Goal: Transaction & Acquisition: Obtain resource

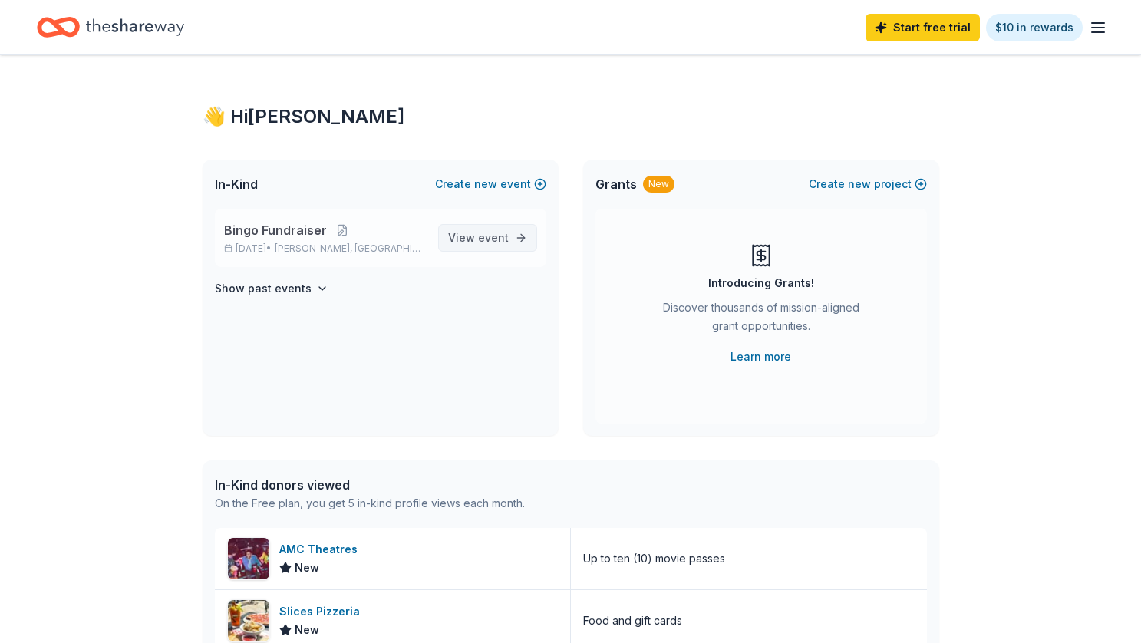
click at [501, 242] on span "event" at bounding box center [493, 237] width 31 height 13
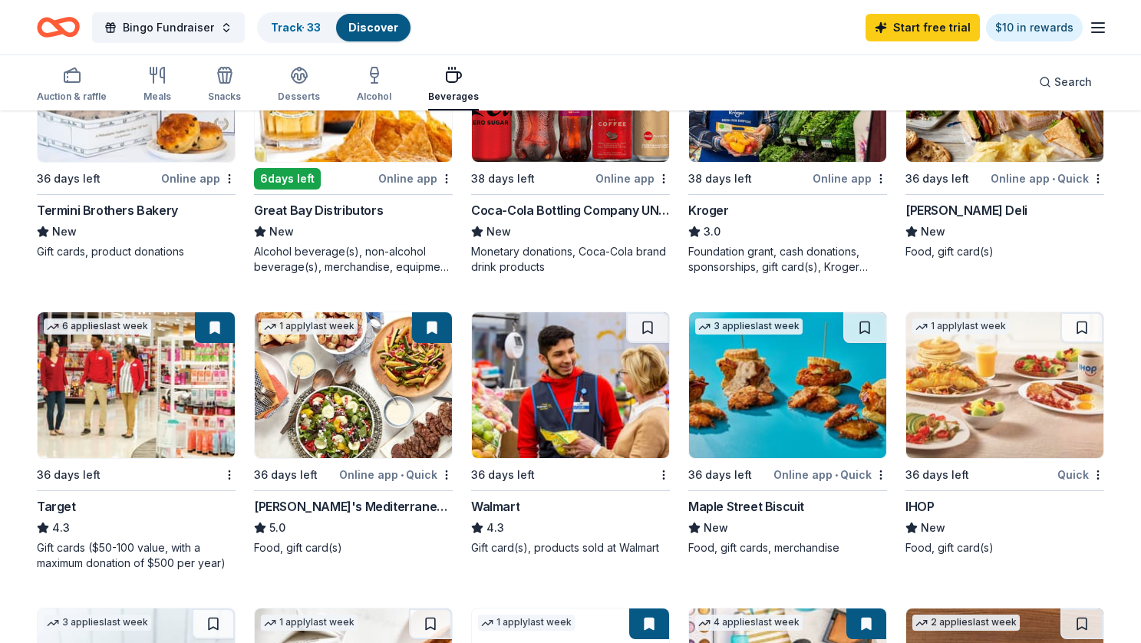
scroll to position [529, 0]
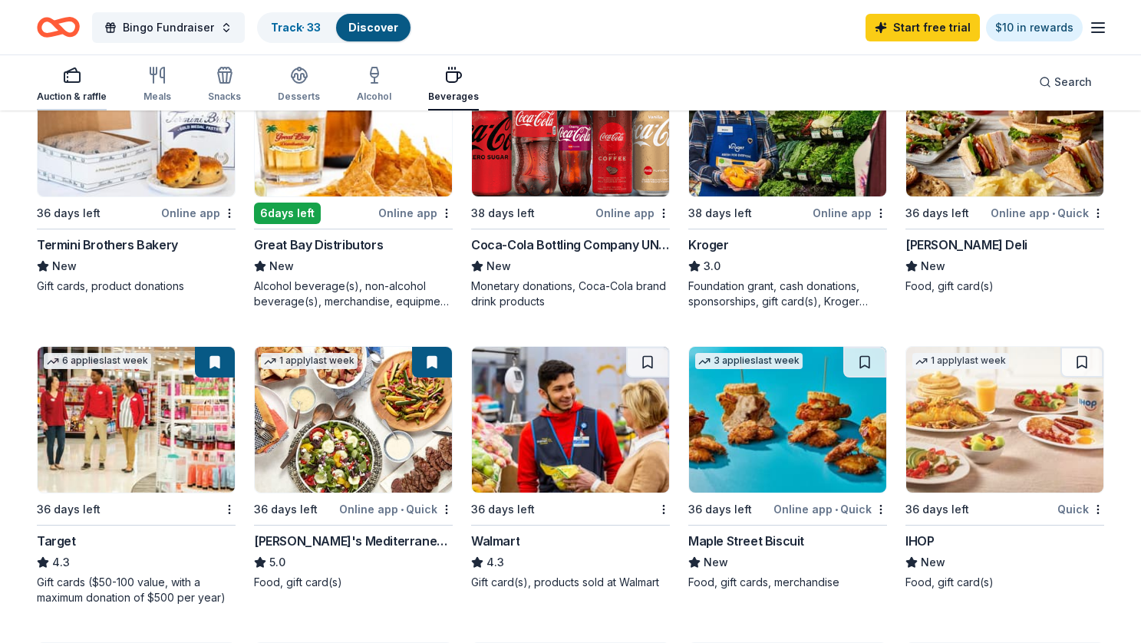
click at [76, 78] on icon "button" at bounding box center [72, 75] width 18 height 18
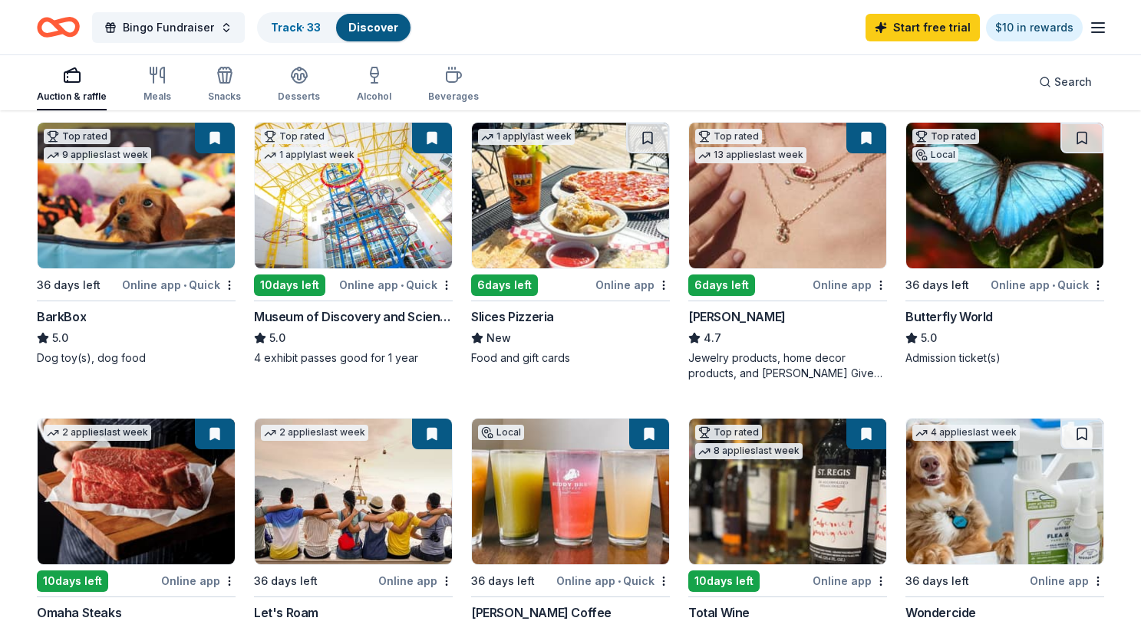
scroll to position [438, 0]
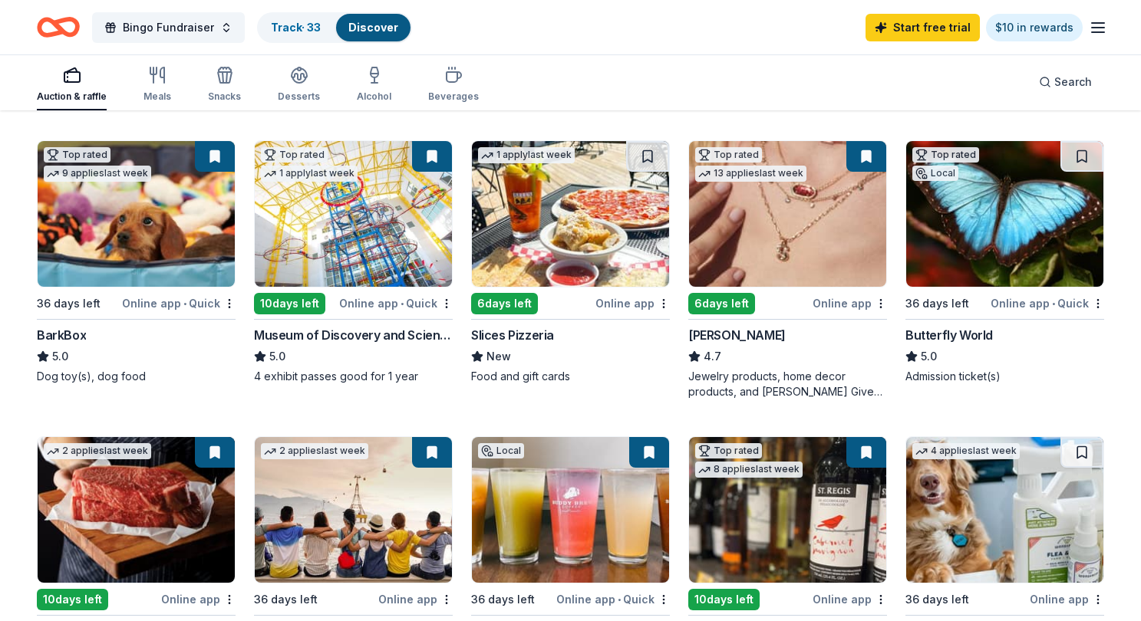
click at [812, 0] on div "Bingo Fundraiser Track · 33 Discover Start free trial $10 in rewards" at bounding box center [570, 27] width 1141 height 54
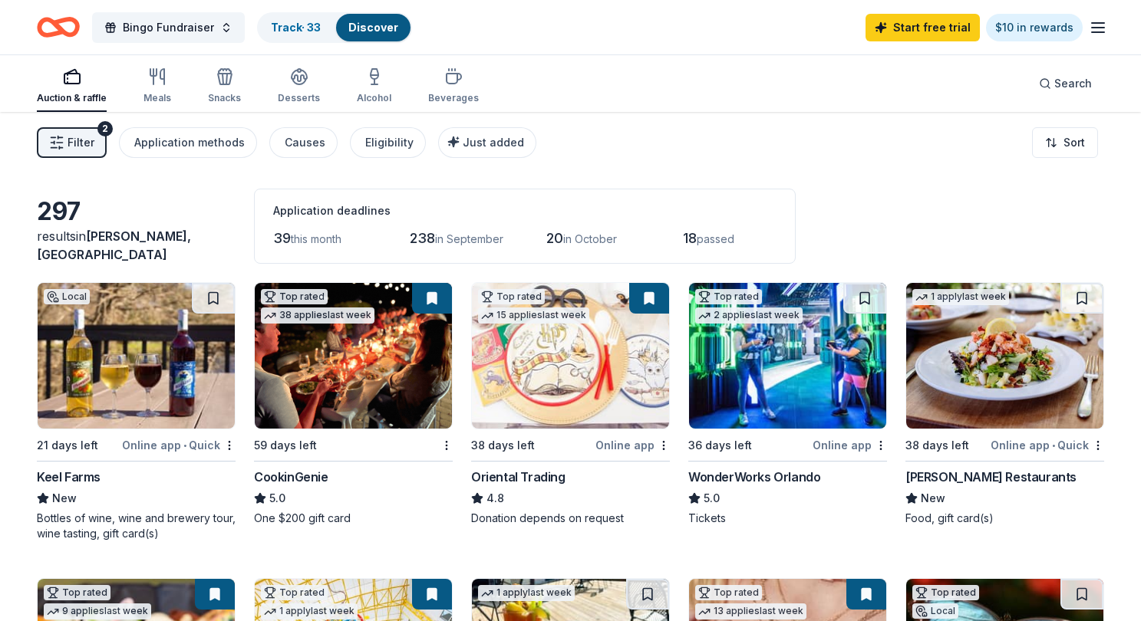
scroll to position [0, 0]
click at [149, 79] on icon "button" at bounding box center [157, 77] width 18 height 18
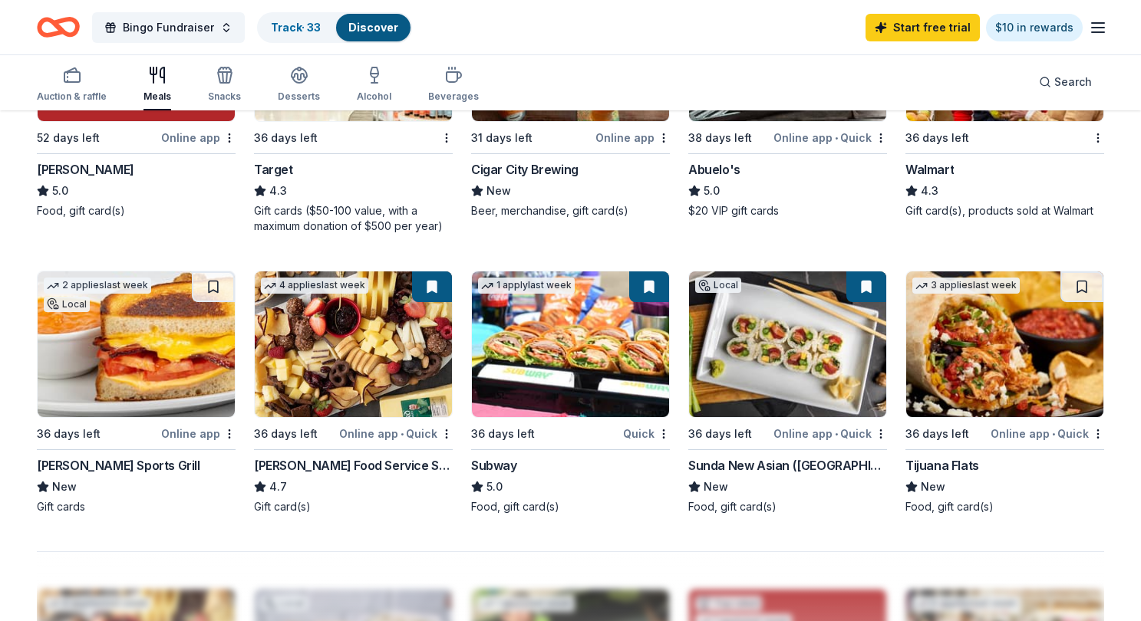
scroll to position [947, 0]
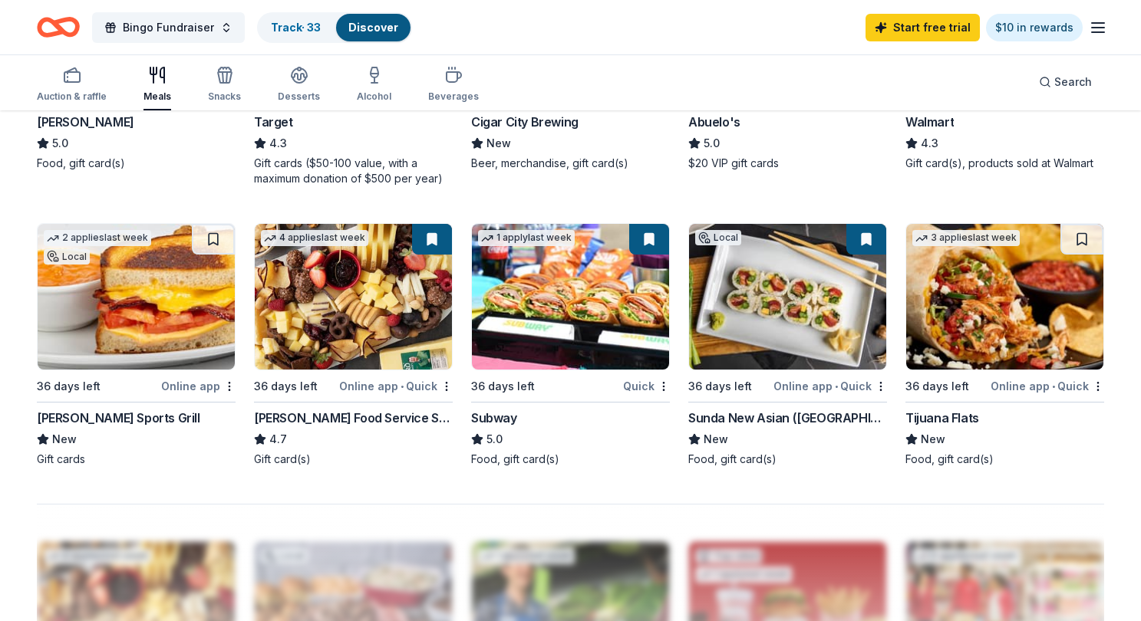
click at [529, 335] on img at bounding box center [570, 297] width 197 height 146
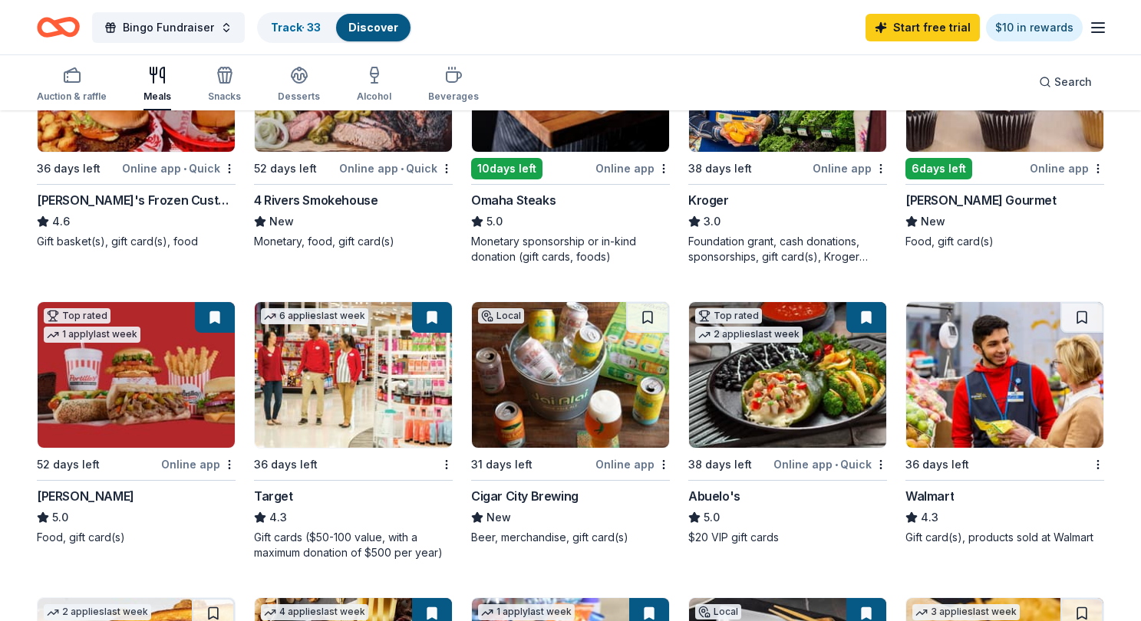
scroll to position [564, 0]
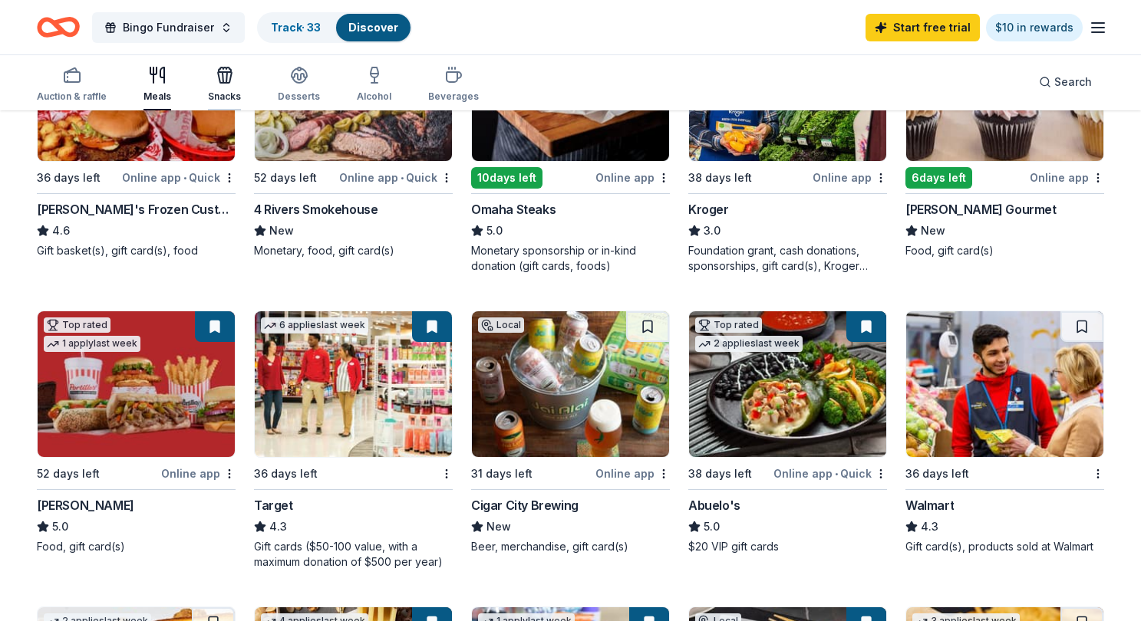
click at [226, 84] on div "Snacks" at bounding box center [224, 84] width 33 height 37
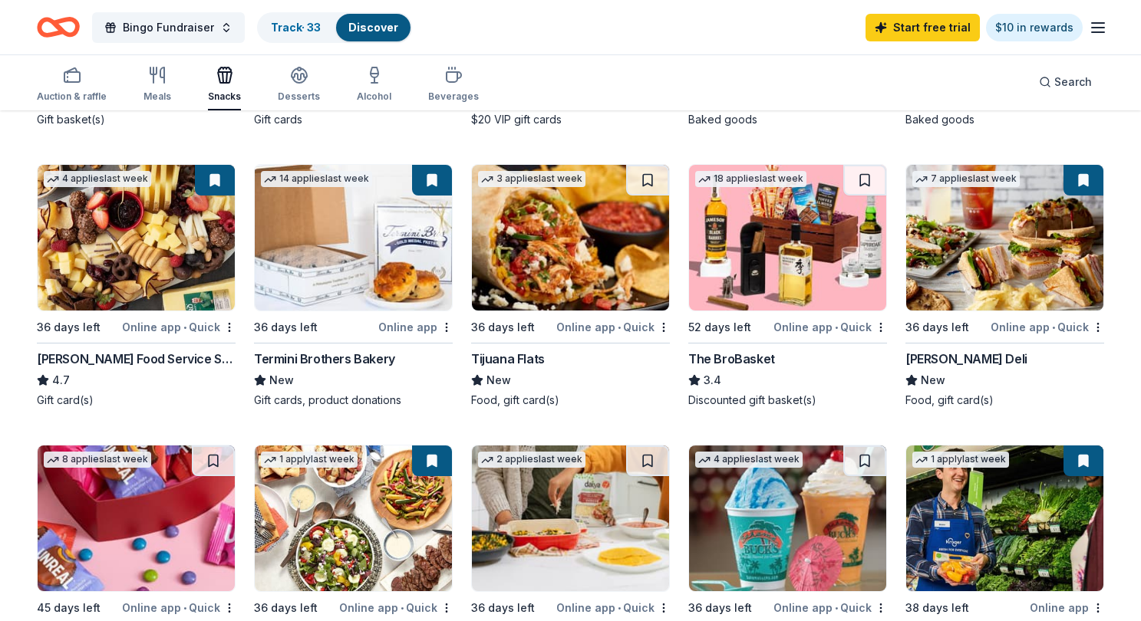
scroll to position [680, 0]
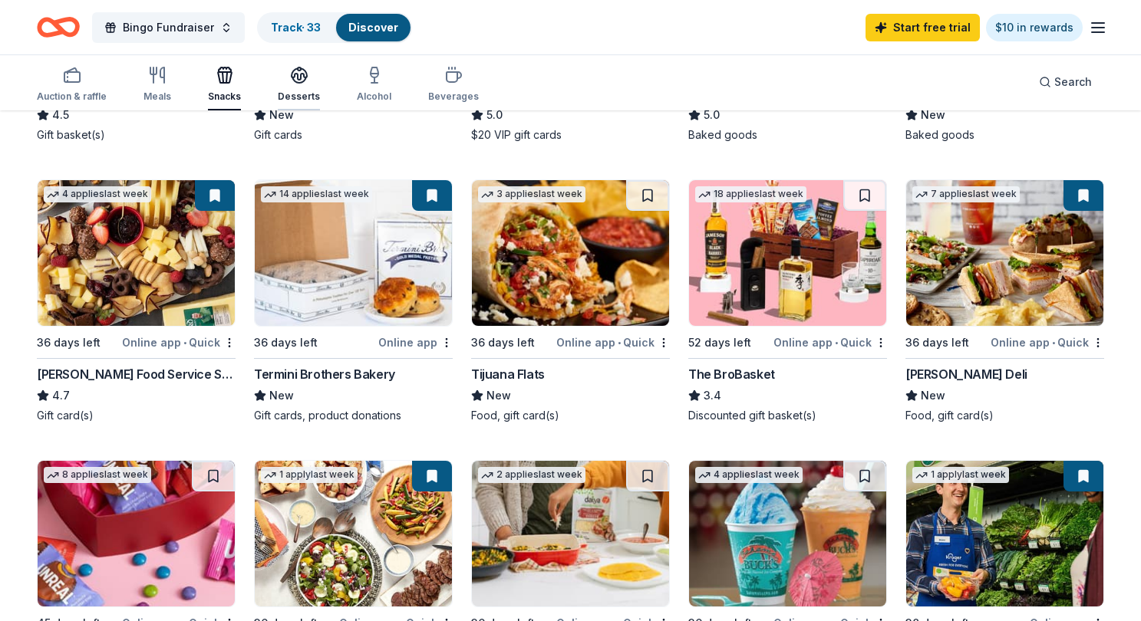
click at [293, 84] on div "Desserts" at bounding box center [299, 84] width 42 height 37
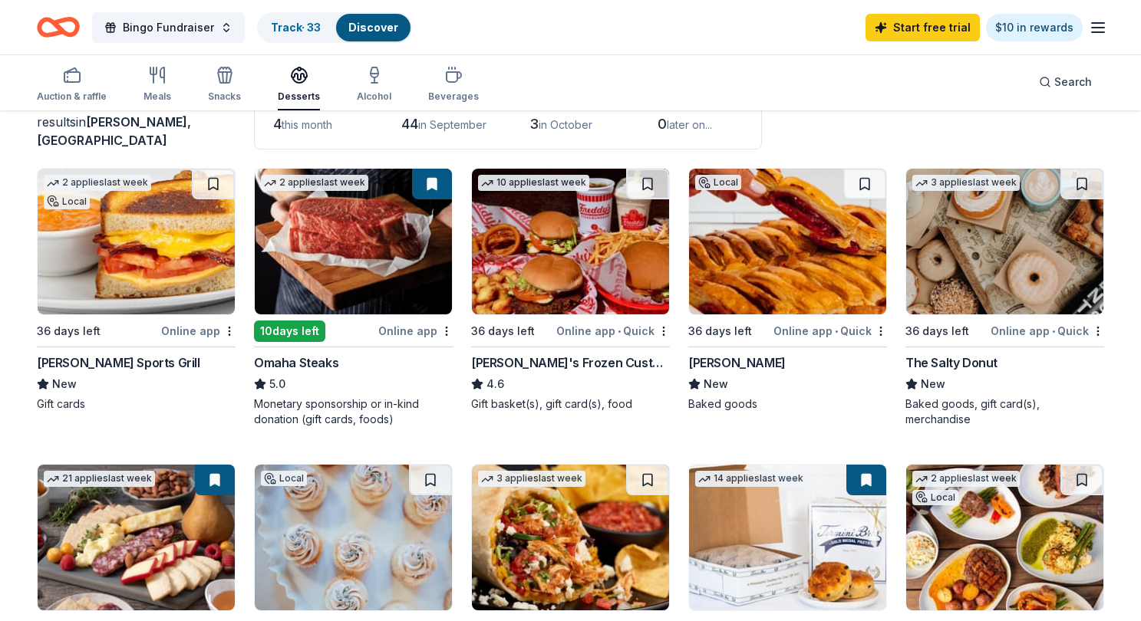
scroll to position [104, 0]
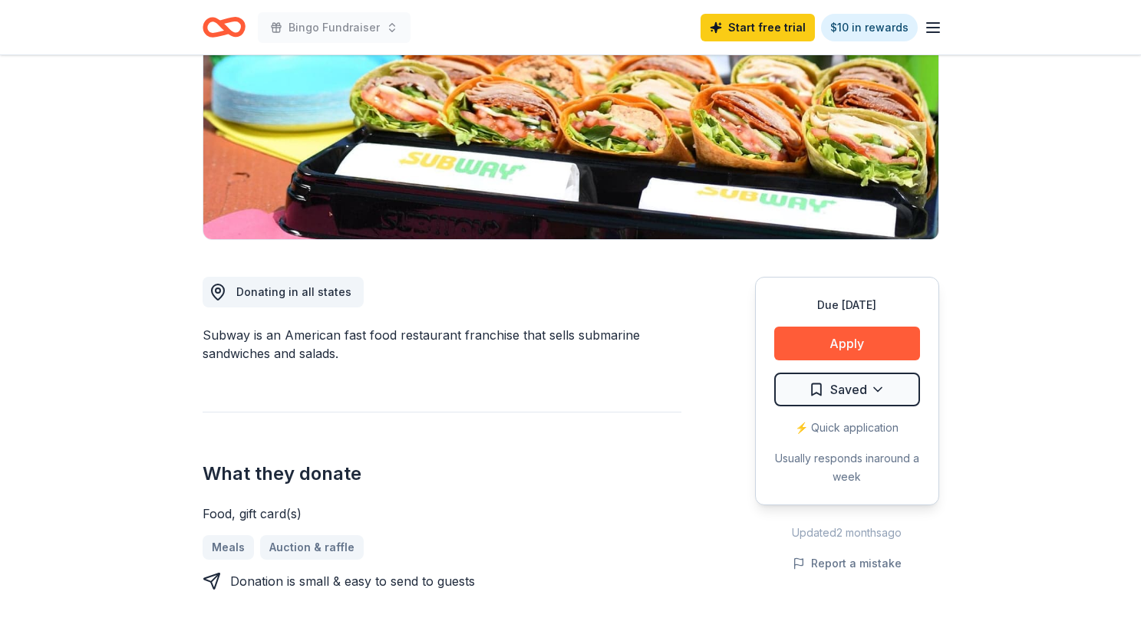
scroll to position [248, 0]
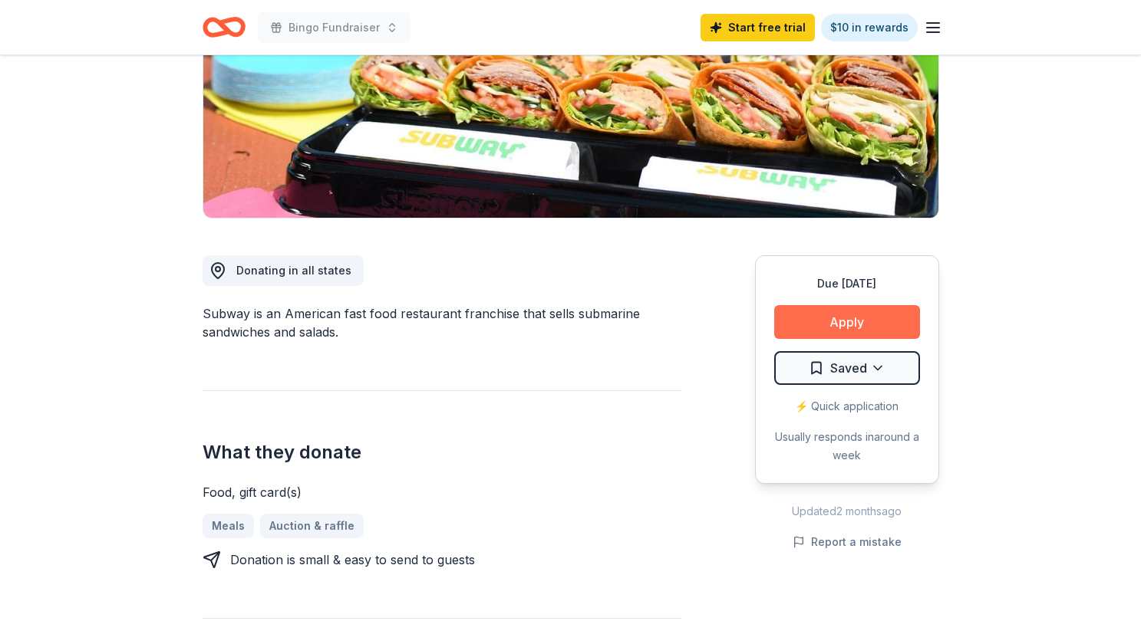
click at [802, 318] on button "Apply" at bounding box center [847, 322] width 146 height 34
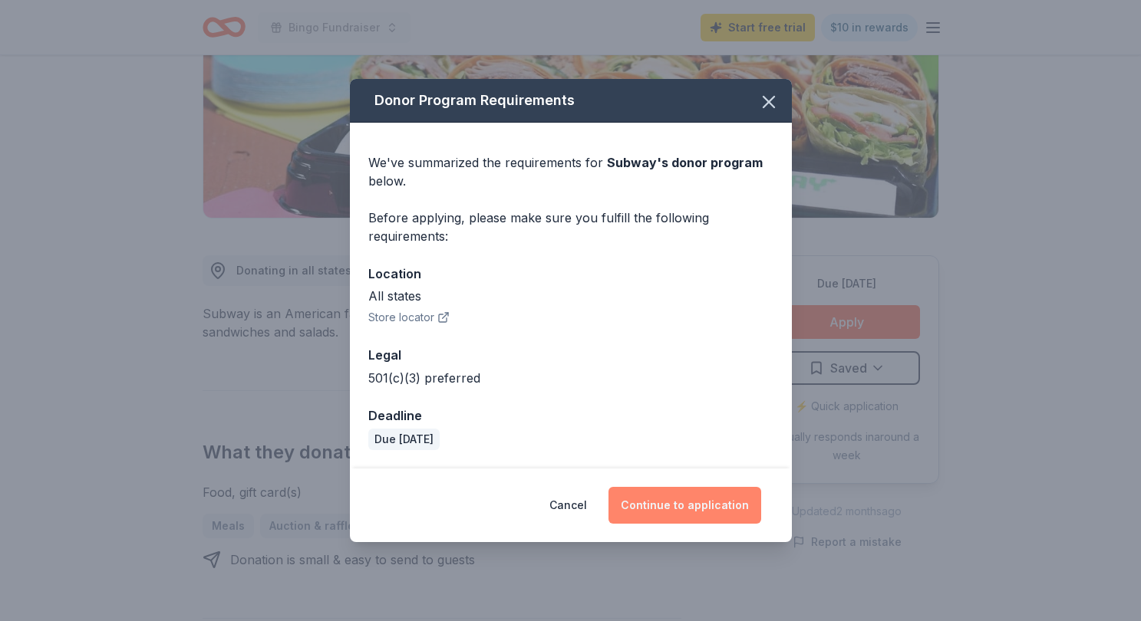
click at [706, 506] on button "Continue to application" at bounding box center [684, 505] width 153 height 37
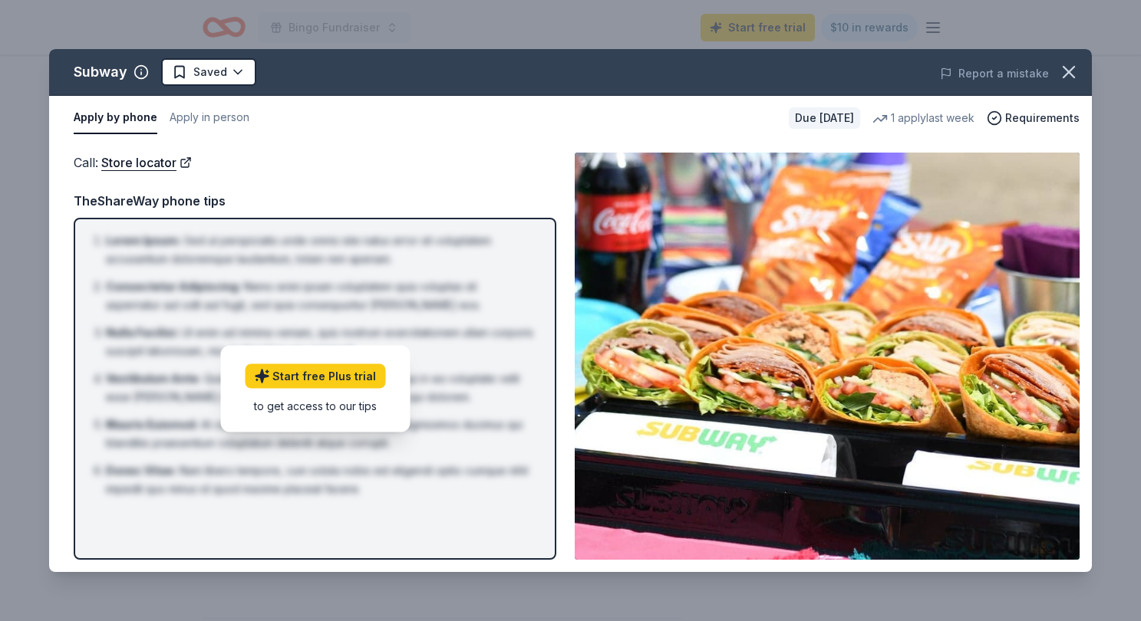
click at [782, 294] on img at bounding box center [827, 356] width 505 height 407
click at [1069, 66] on icon "button" at bounding box center [1068, 71] width 21 height 21
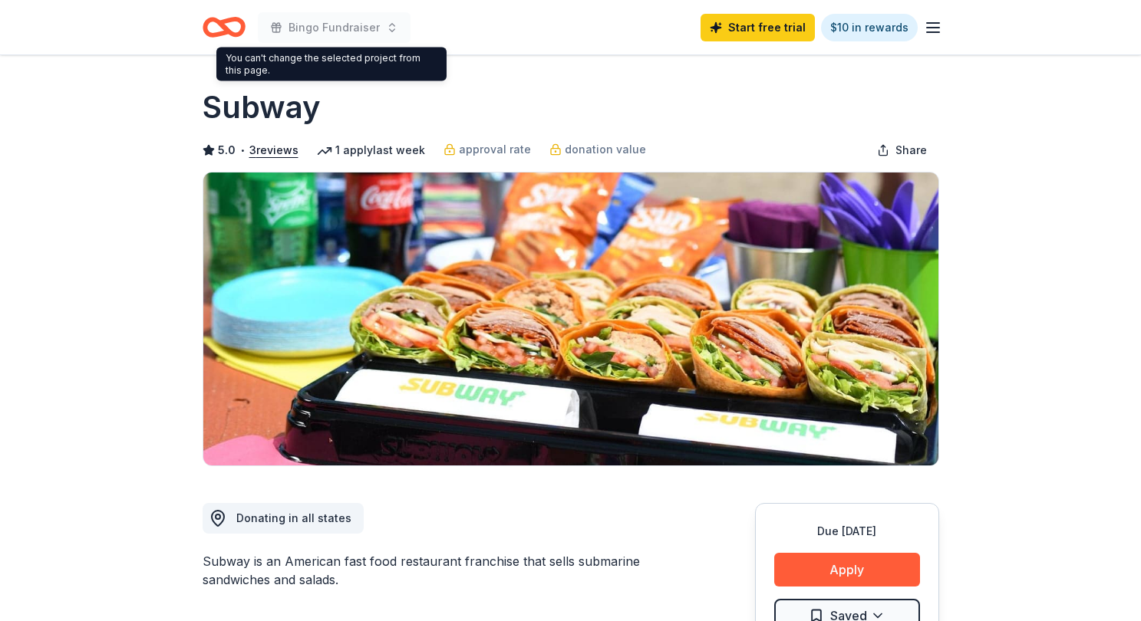
scroll to position [0, 0]
